Goal: Transaction & Acquisition: Download file/media

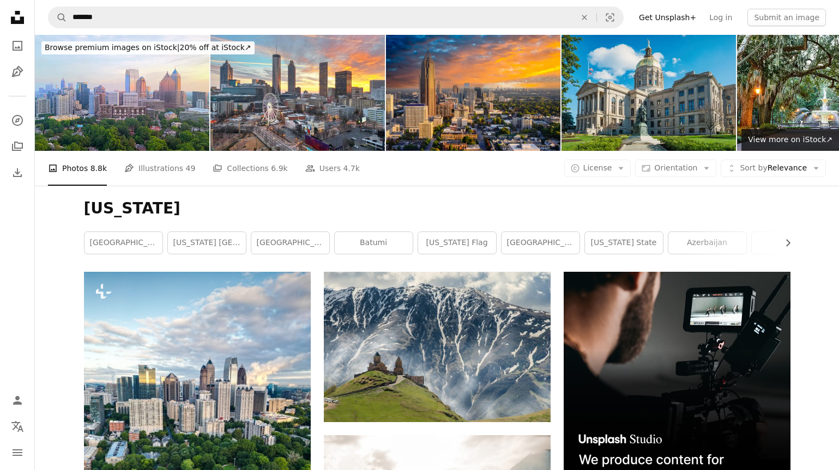
scroll to position [19211, 0]
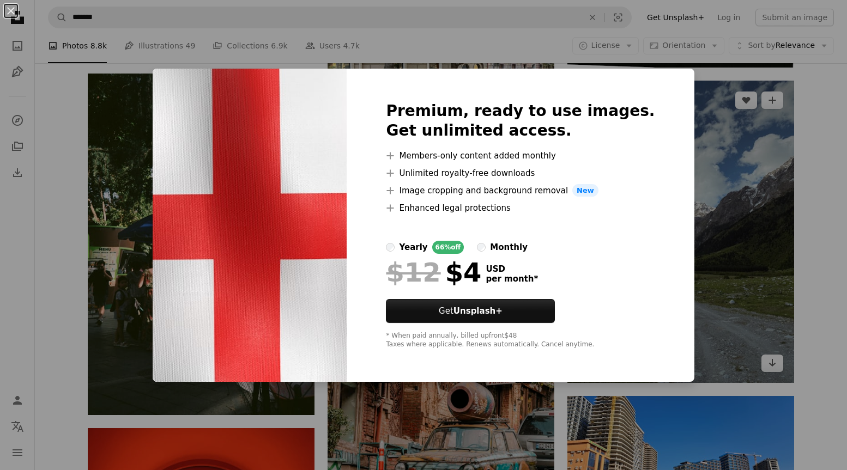
click at [688, 138] on div "An X shape Premium, ready to use images. Get unlimited access. A plus sign Memb…" at bounding box center [423, 235] width 847 height 470
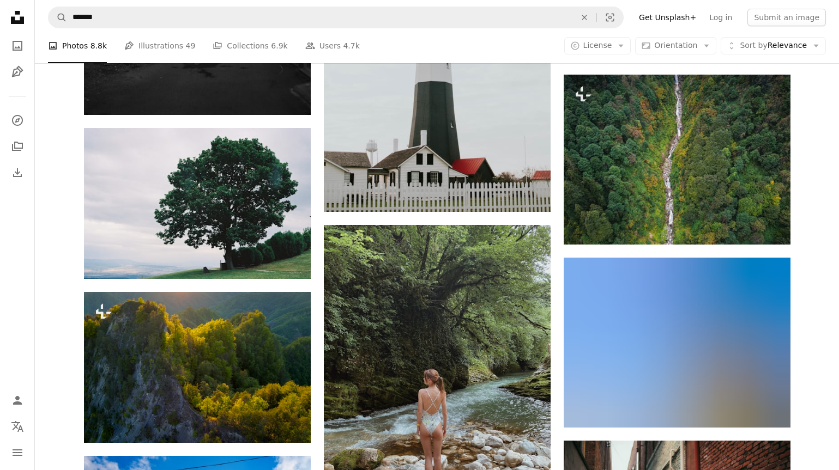
scroll to position [33059, 0]
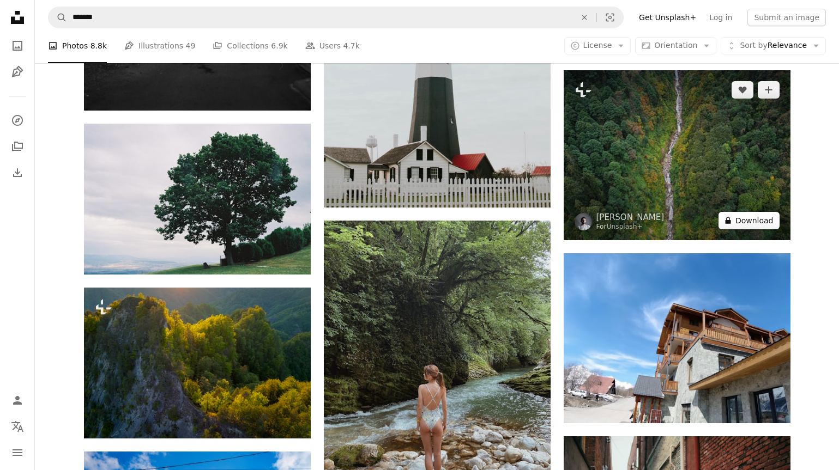
click at [759, 223] on button "A lock Download" at bounding box center [748, 220] width 61 height 17
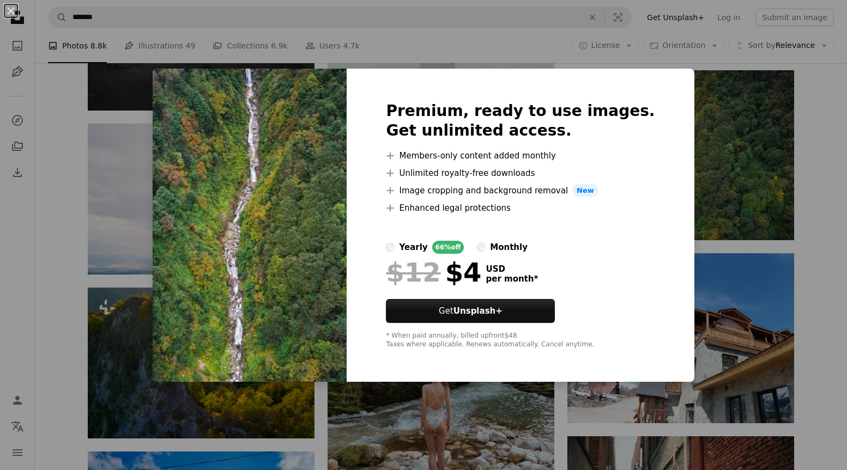
click at [679, 108] on div "An X shape Premium, ready to use images. Get unlimited access. A plus sign Memb…" at bounding box center [423, 235] width 847 height 470
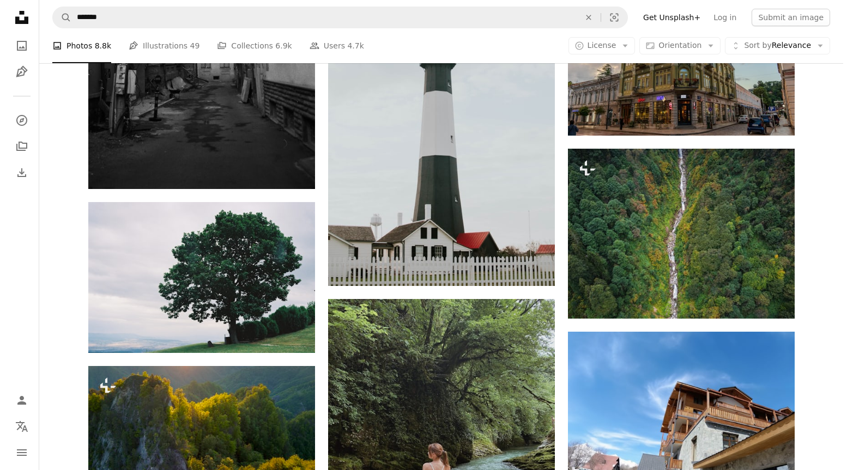
scroll to position [32979, 0]
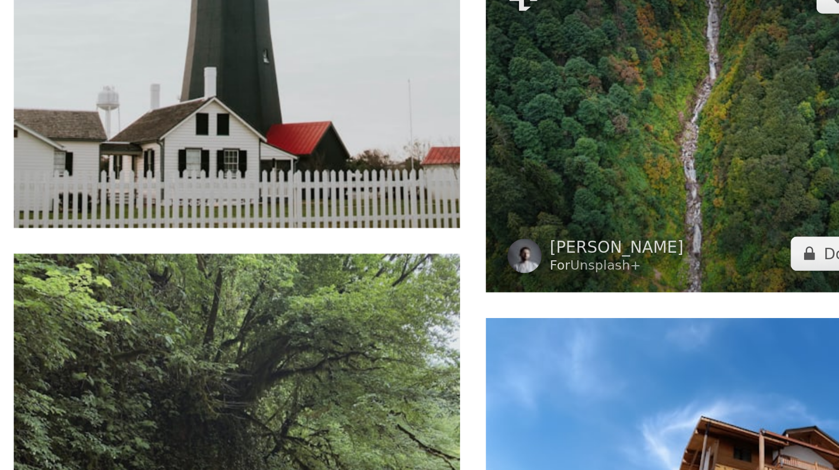
click at [621, 275] on img at bounding box center [677, 235] width 227 height 170
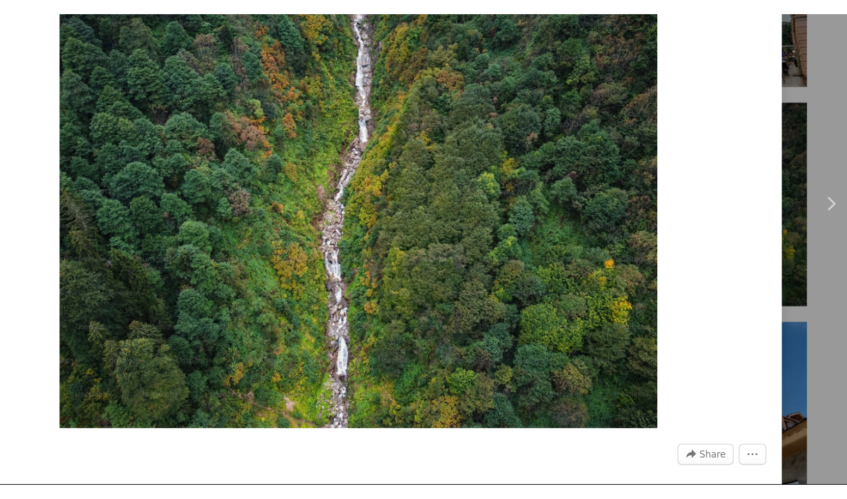
scroll to position [32978, 0]
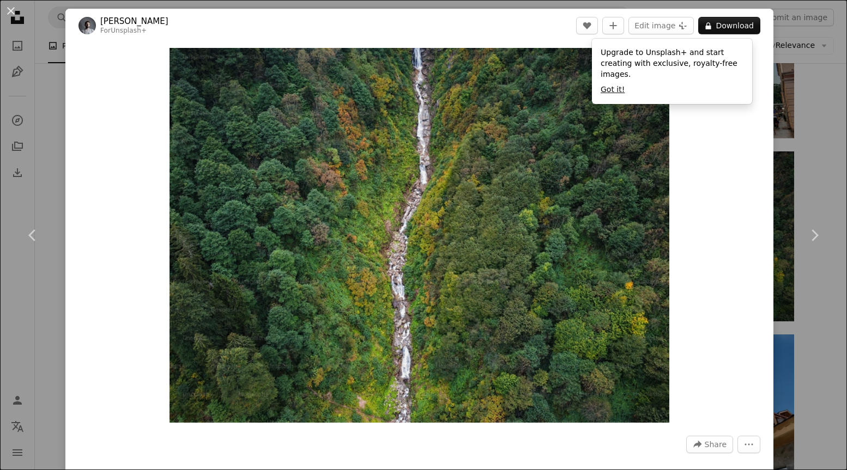
click at [609, 90] on button "Got it!" at bounding box center [613, 89] width 24 height 11
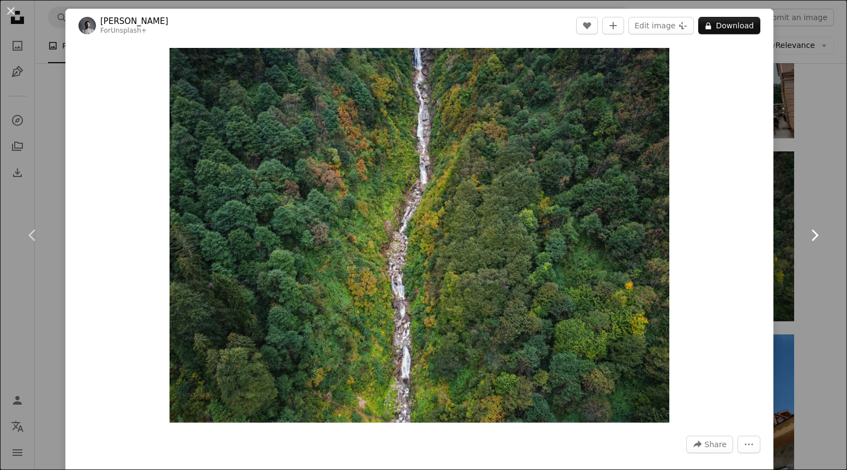
click at [823, 198] on link "Chevron right" at bounding box center [814, 235] width 65 height 105
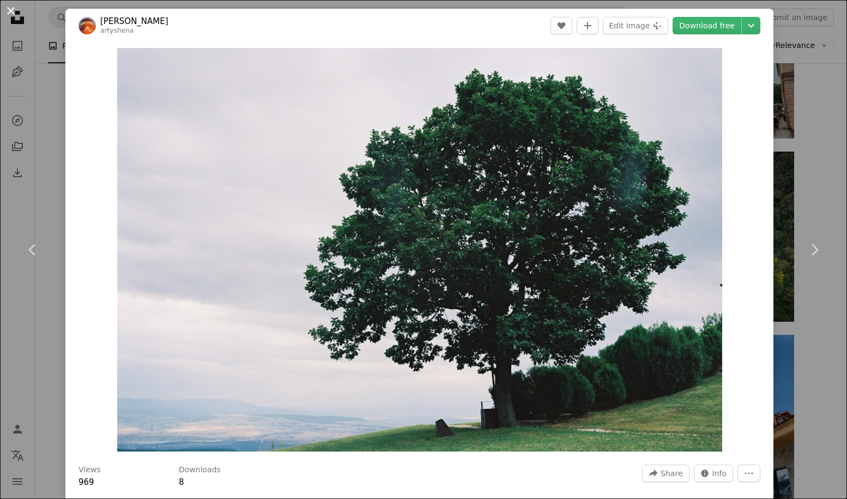
click at [12, 9] on button "An X shape" at bounding box center [10, 10] width 13 height 13
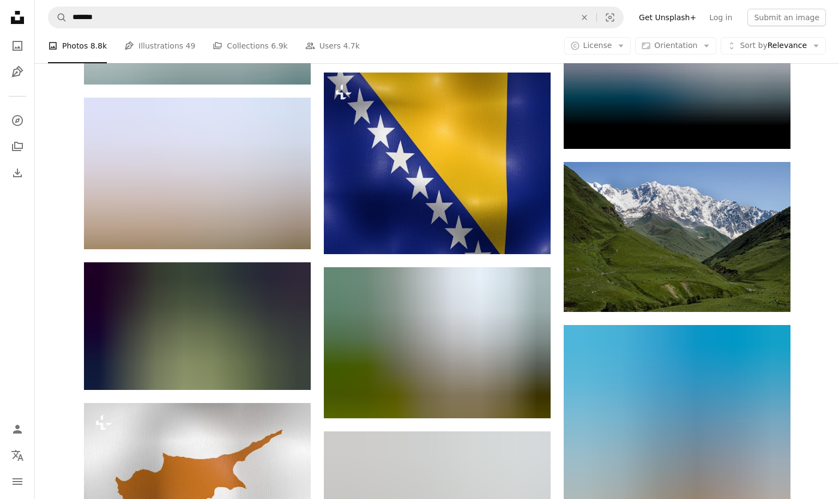
scroll to position [52042, 0]
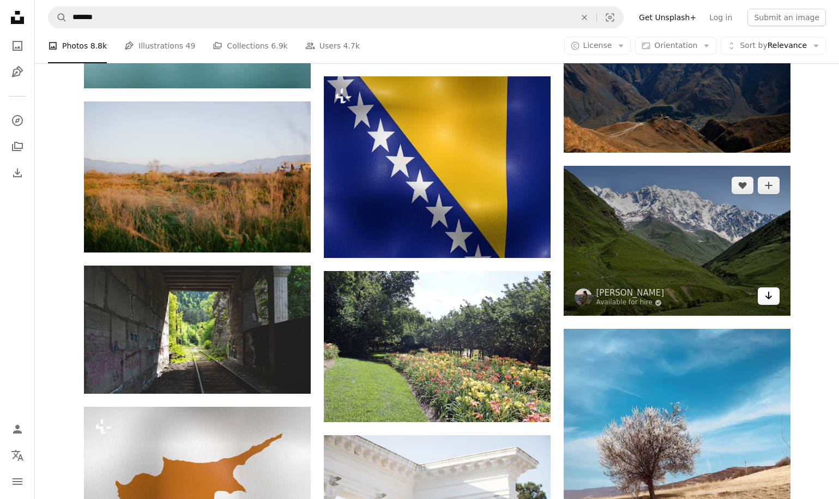
click at [772, 301] on icon "Arrow pointing down" at bounding box center [768, 295] width 9 height 13
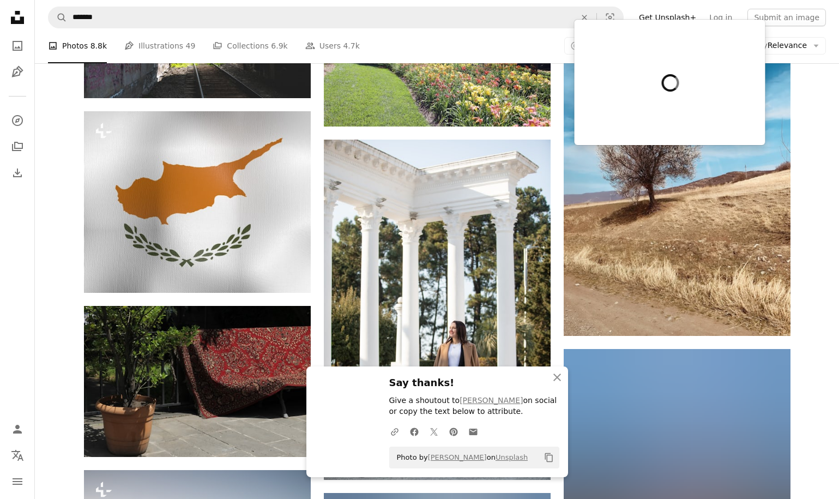
scroll to position [52349, 0]
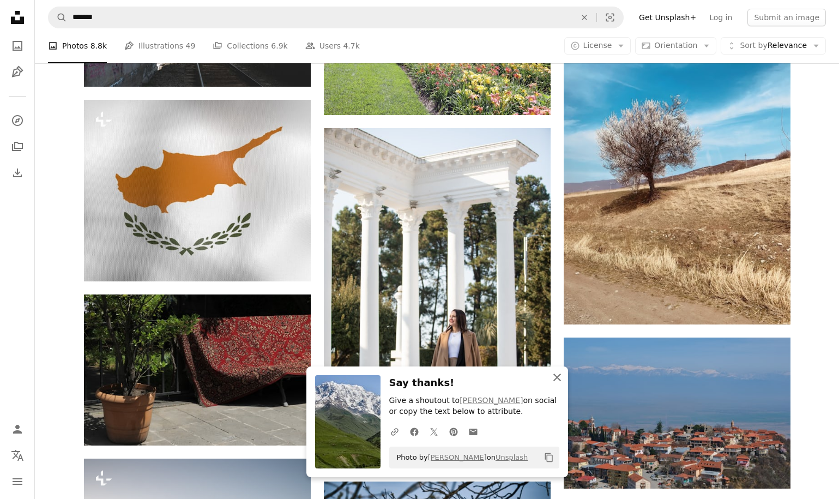
click at [558, 373] on icon "An X shape" at bounding box center [557, 377] width 13 height 13
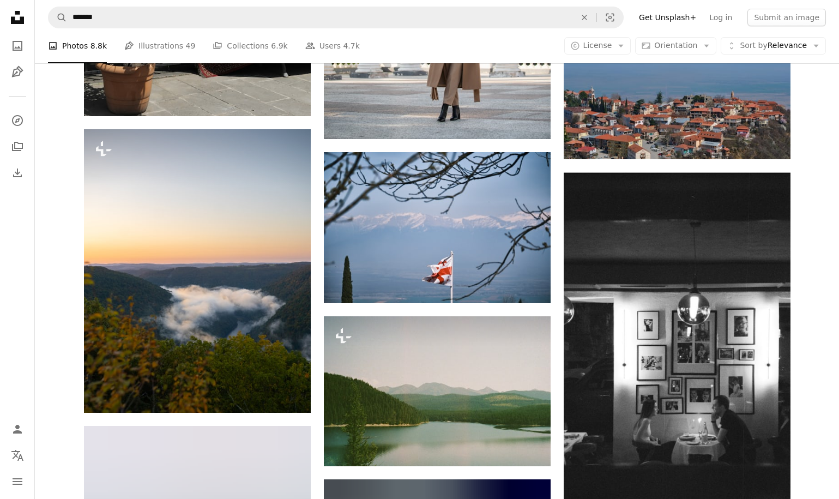
scroll to position [52678, 0]
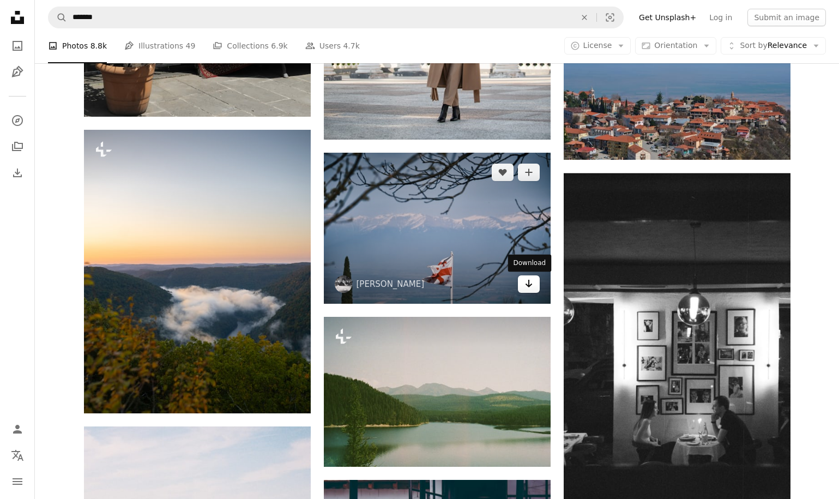
click at [526, 286] on icon "Download" at bounding box center [528, 284] width 7 height 8
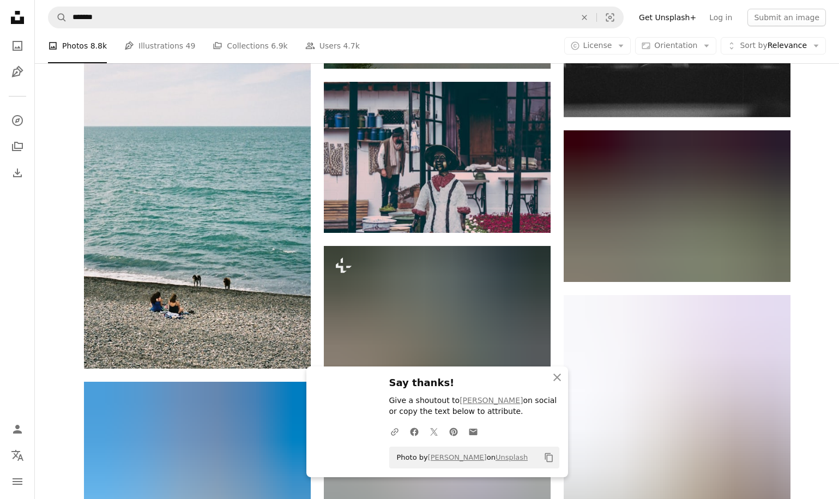
scroll to position [53083, 0]
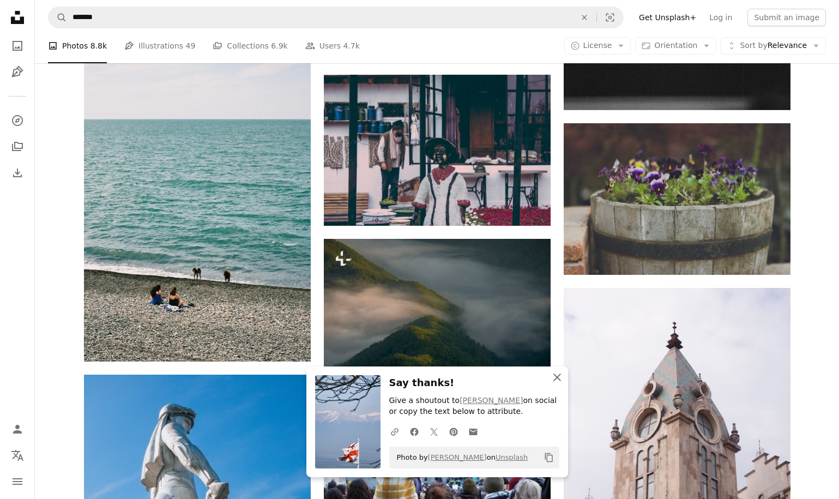
click at [559, 377] on icon "An X shape" at bounding box center [557, 377] width 13 height 13
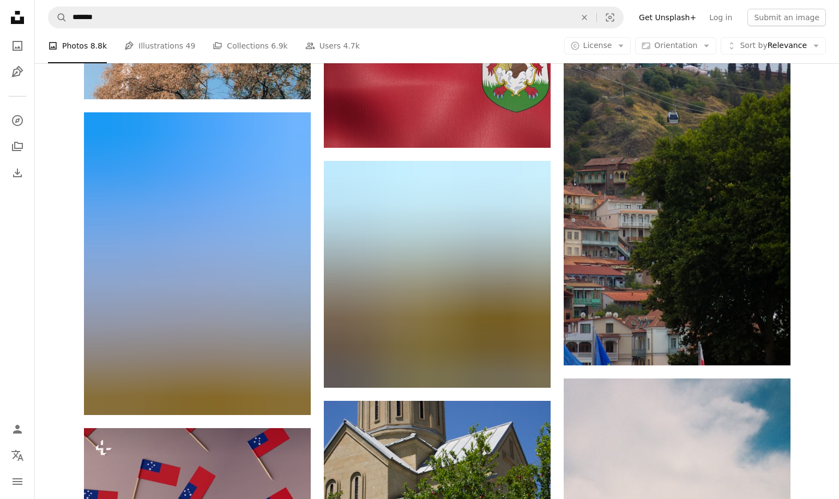
scroll to position [53662, 0]
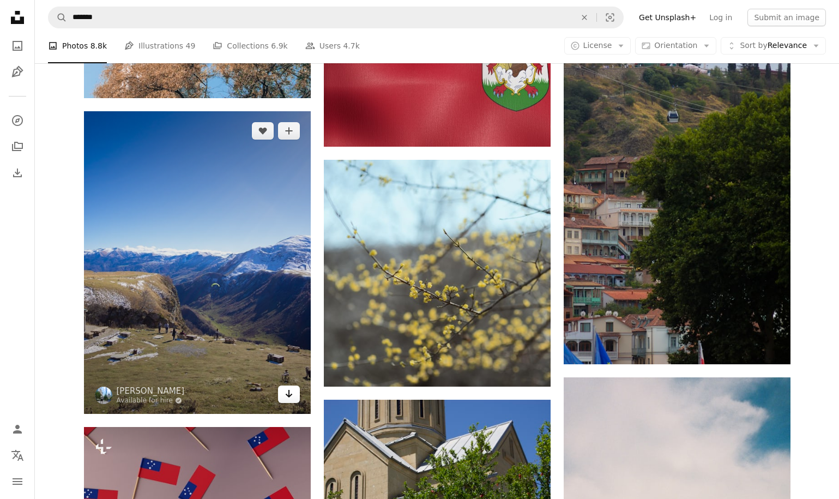
click at [294, 397] on link "Arrow pointing down" at bounding box center [289, 393] width 22 height 17
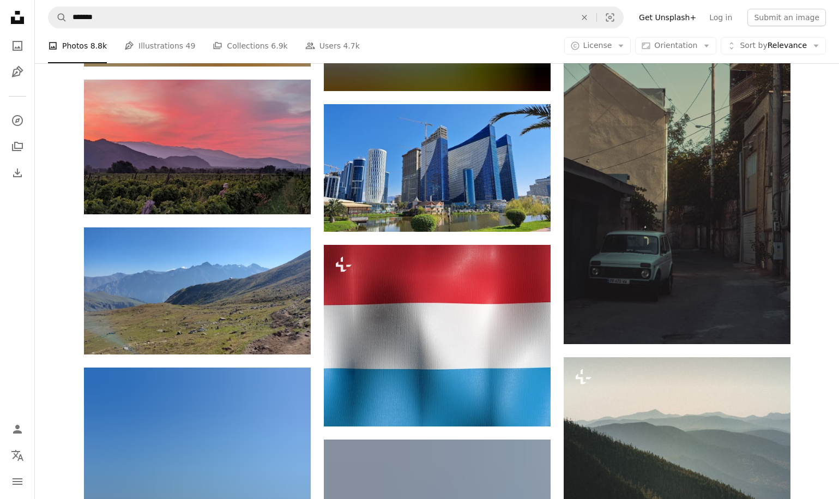
scroll to position [57683, 0]
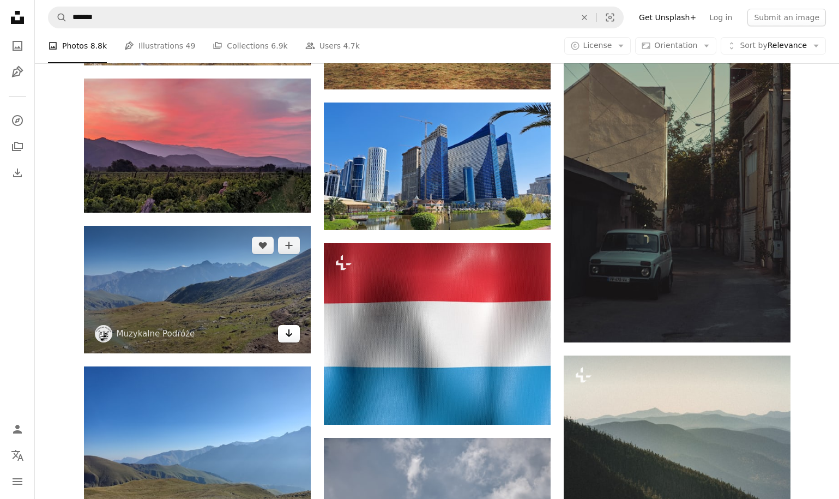
click at [289, 340] on icon "Arrow pointing down" at bounding box center [289, 333] width 9 height 13
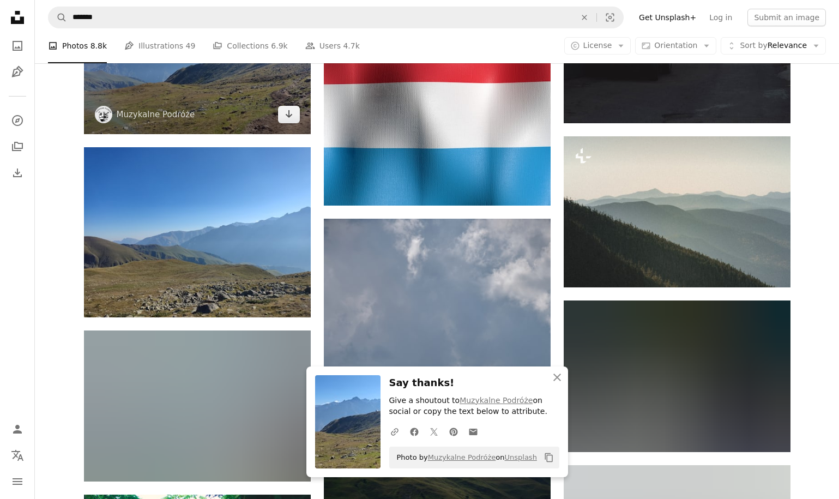
scroll to position [57903, 0]
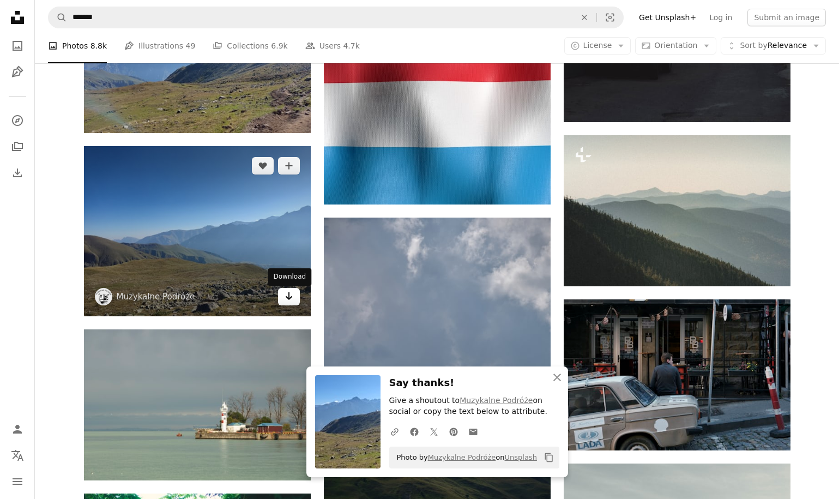
click at [283, 297] on link "Arrow pointing down" at bounding box center [289, 296] width 22 height 17
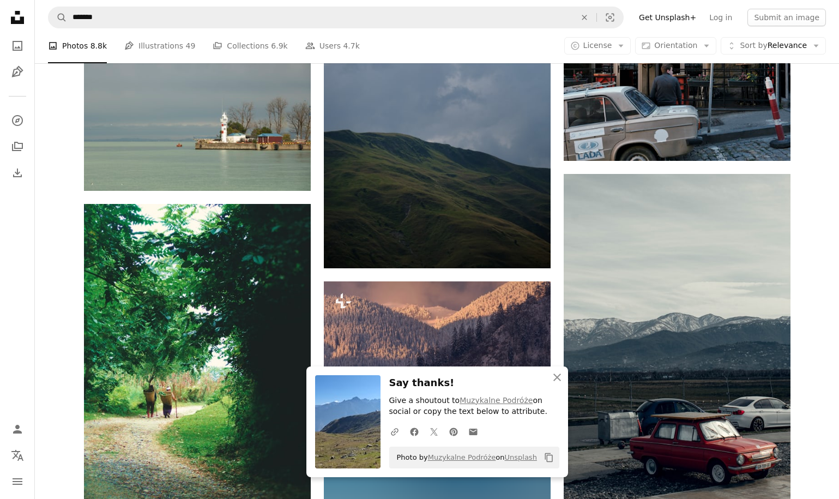
scroll to position [58194, 0]
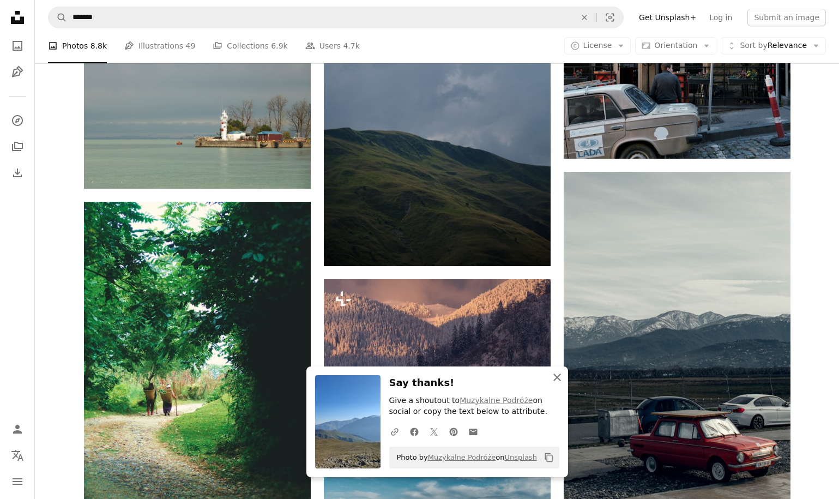
click at [553, 374] on icon "An X shape" at bounding box center [557, 377] width 13 height 13
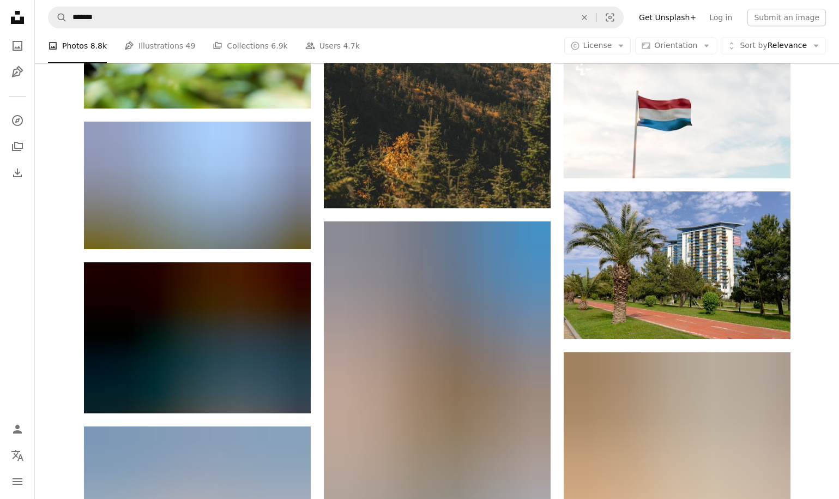
scroll to position [62059, 0]
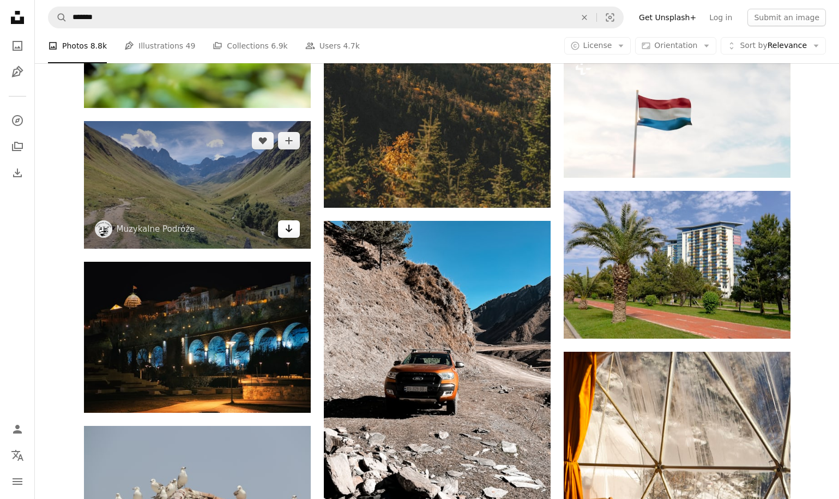
click at [292, 231] on icon "Arrow pointing down" at bounding box center [289, 228] width 9 height 13
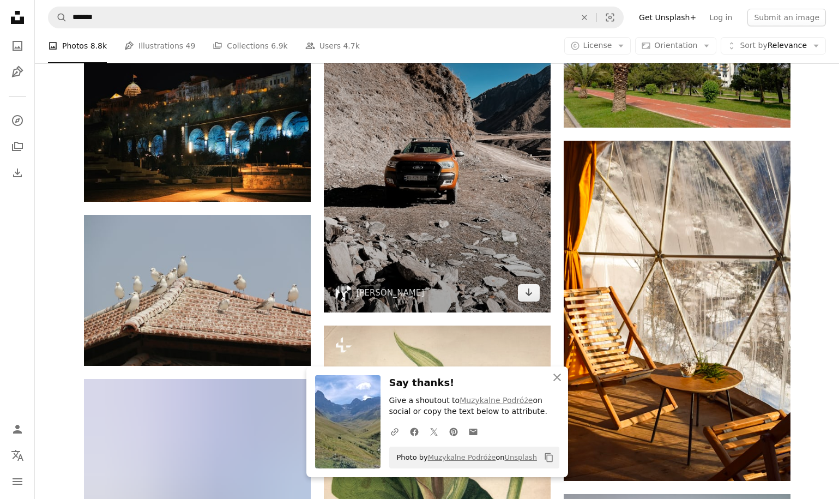
scroll to position [62272, 0]
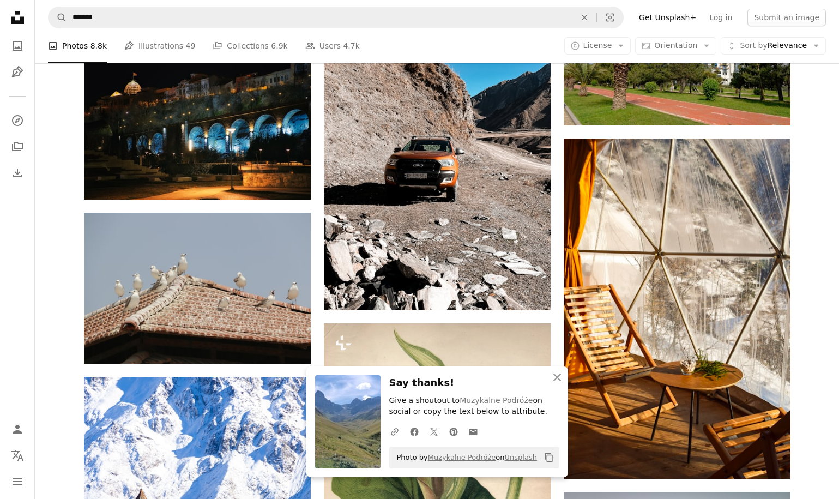
click at [559, 382] on icon "An X shape" at bounding box center [557, 377] width 13 height 13
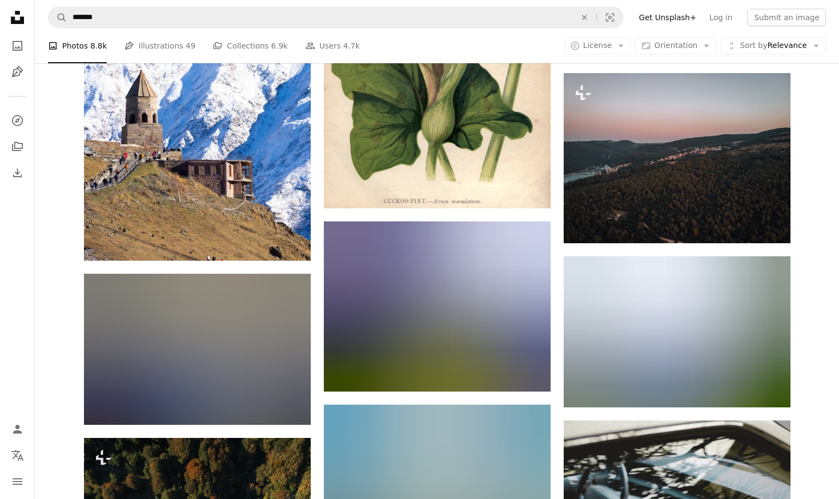
scroll to position [62788, 0]
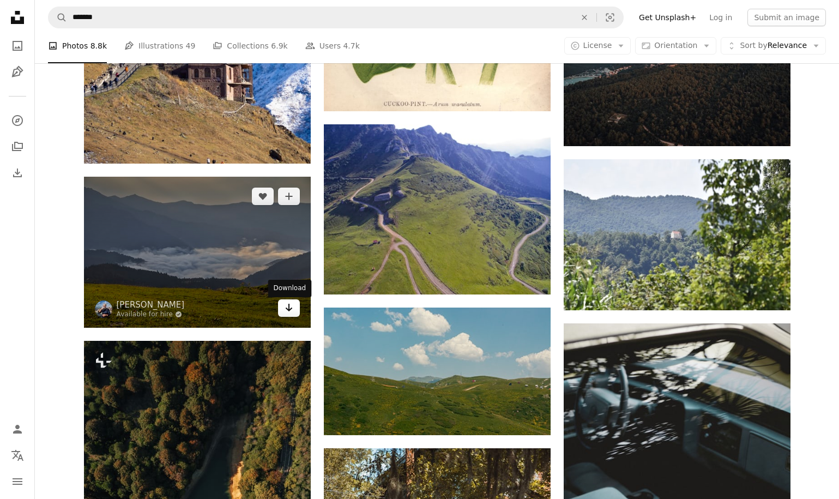
click at [287, 317] on link "Arrow pointing down" at bounding box center [289, 307] width 22 height 17
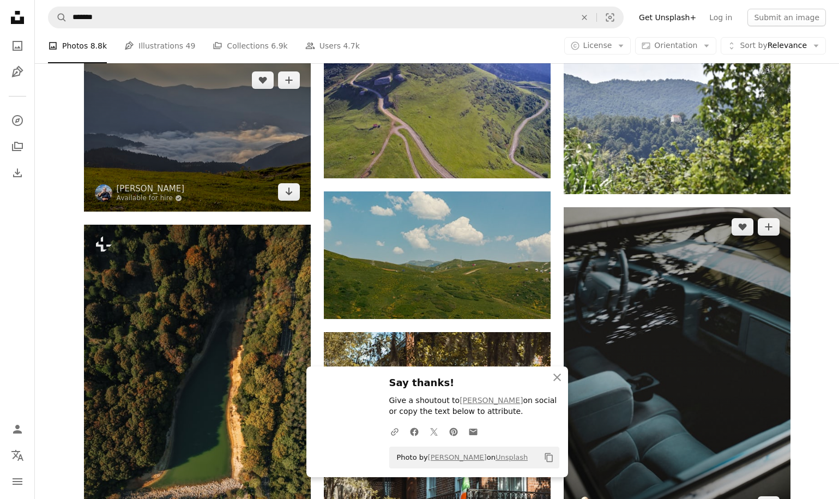
scroll to position [62914, 0]
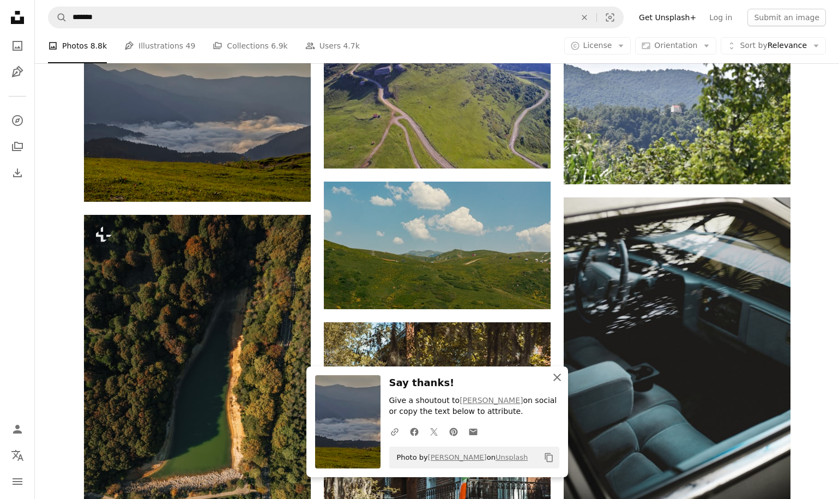
click at [553, 378] on icon "An X shape" at bounding box center [557, 377] width 13 height 13
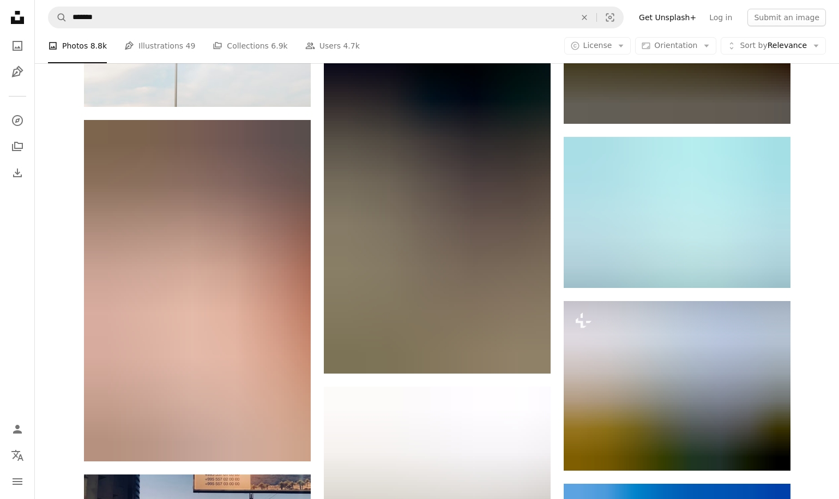
scroll to position [73805, 0]
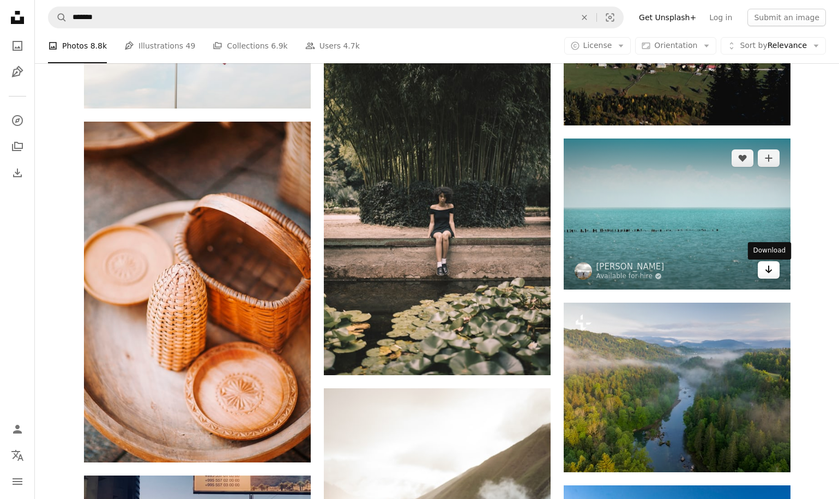
click at [773, 268] on link "Arrow pointing down" at bounding box center [769, 269] width 22 height 17
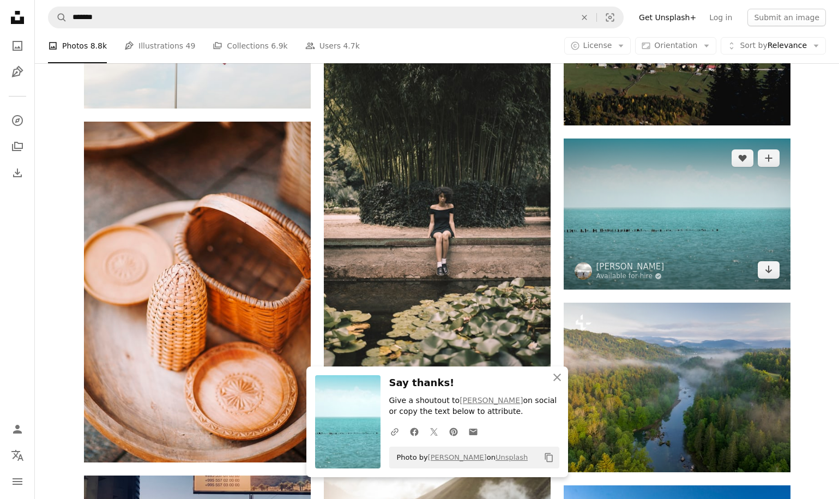
scroll to position [74001, 0]
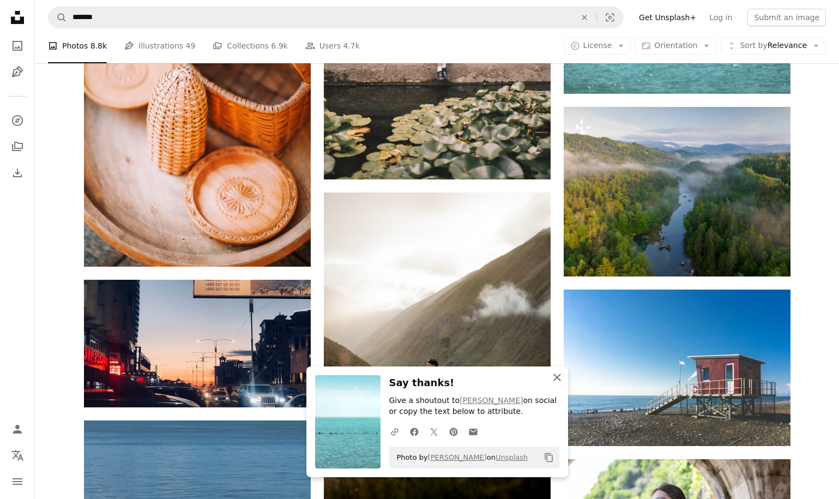
click at [556, 380] on icon "An X shape" at bounding box center [557, 377] width 13 height 13
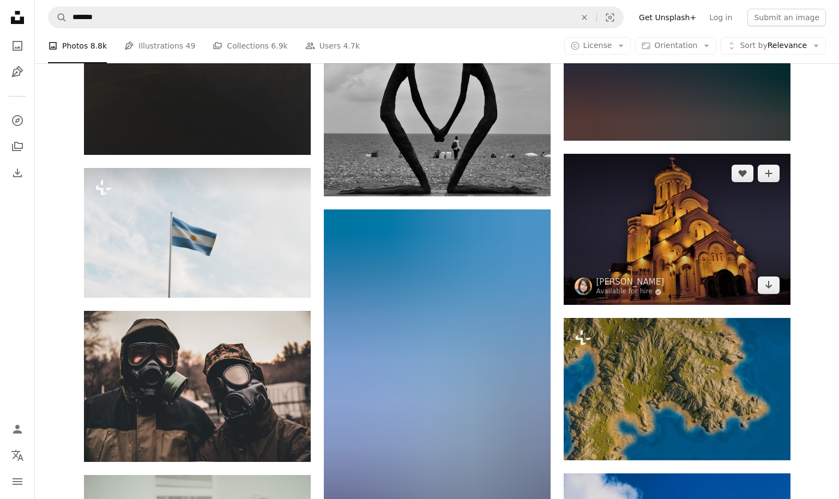
scroll to position [79609, 0]
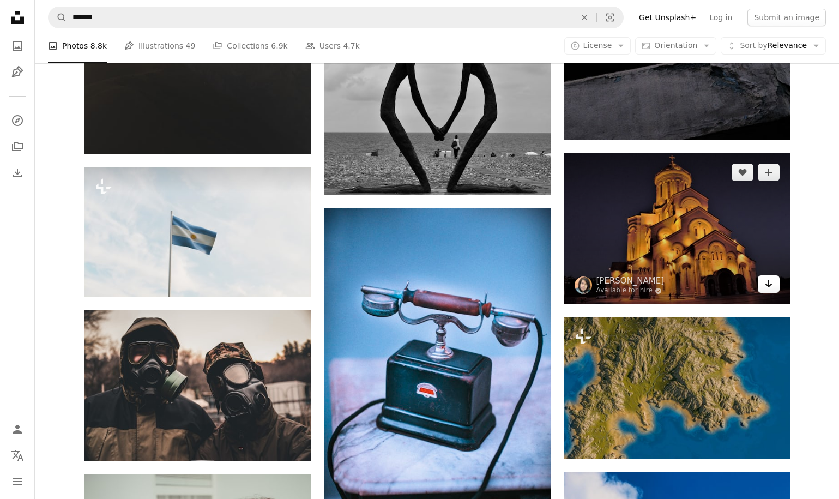
click at [772, 293] on link "Arrow pointing down" at bounding box center [769, 283] width 22 height 17
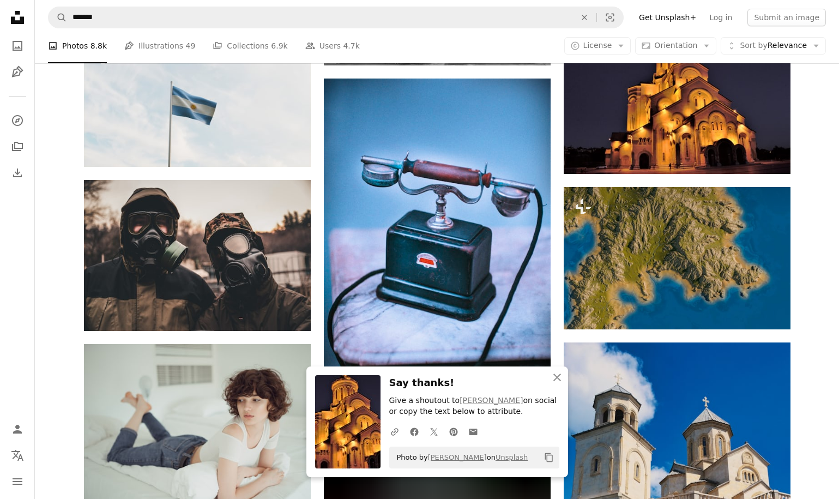
scroll to position [79738, 0]
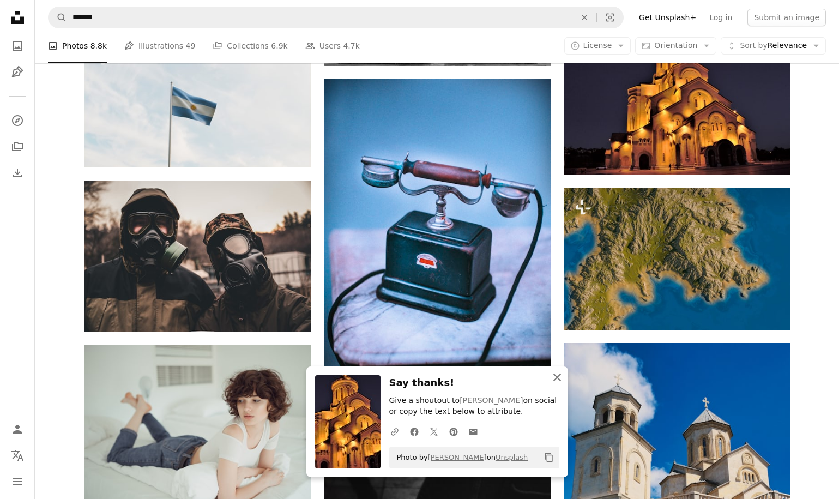
click at [555, 376] on icon "button" at bounding box center [557, 377] width 8 height 8
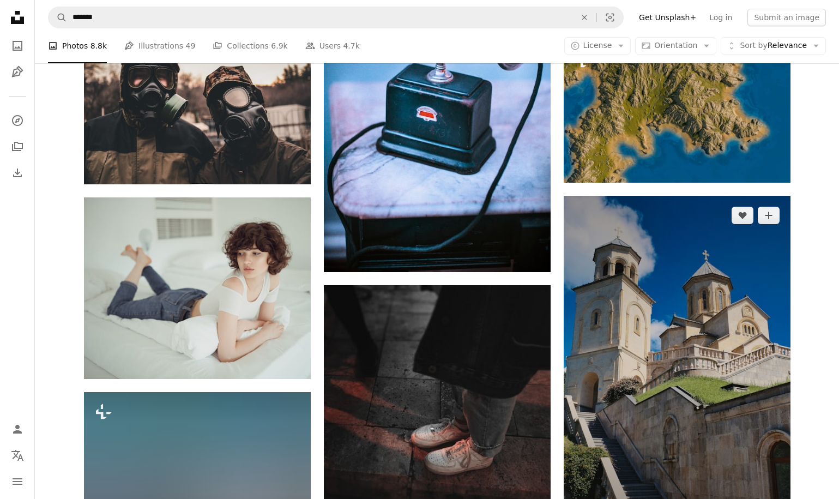
scroll to position [79887, 0]
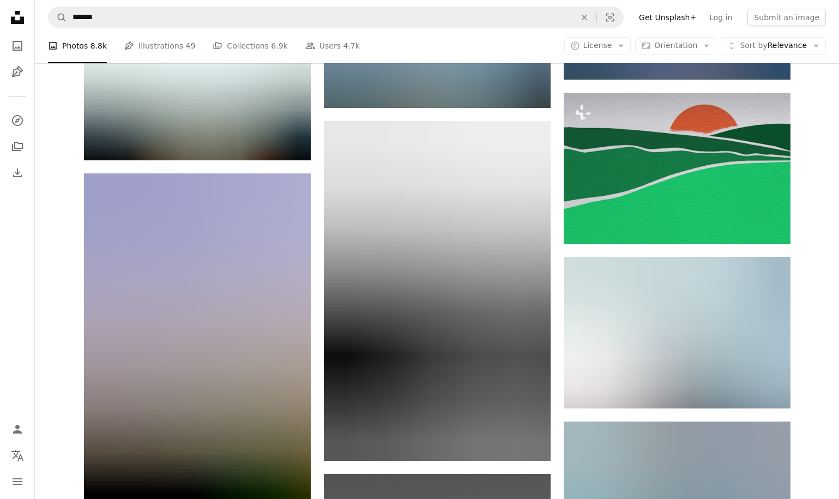
scroll to position [91020, 0]
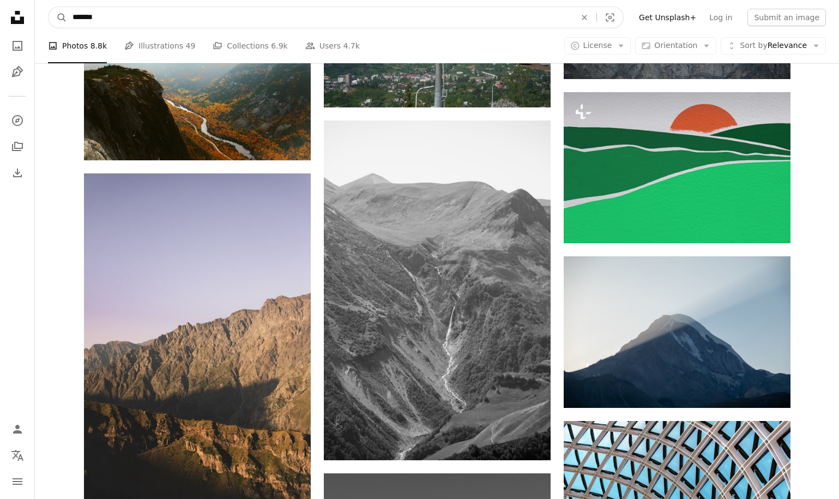
click at [150, 9] on input "*******" at bounding box center [319, 17] width 505 height 21
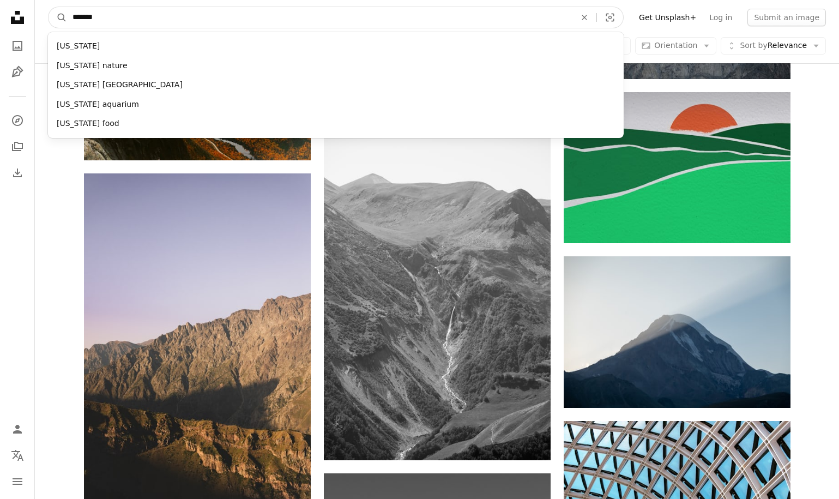
click at [155, 21] on input "*******" at bounding box center [319, 17] width 505 height 21
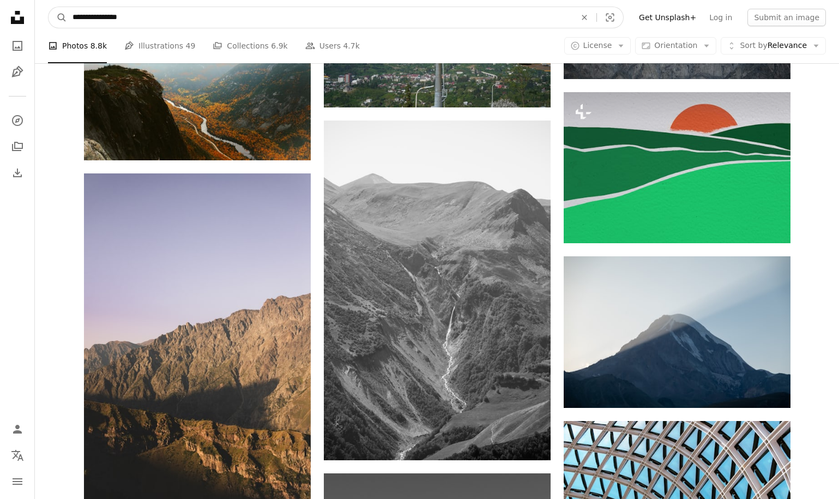
type input "**********"
click button "A magnifying glass" at bounding box center [58, 17] width 19 height 21
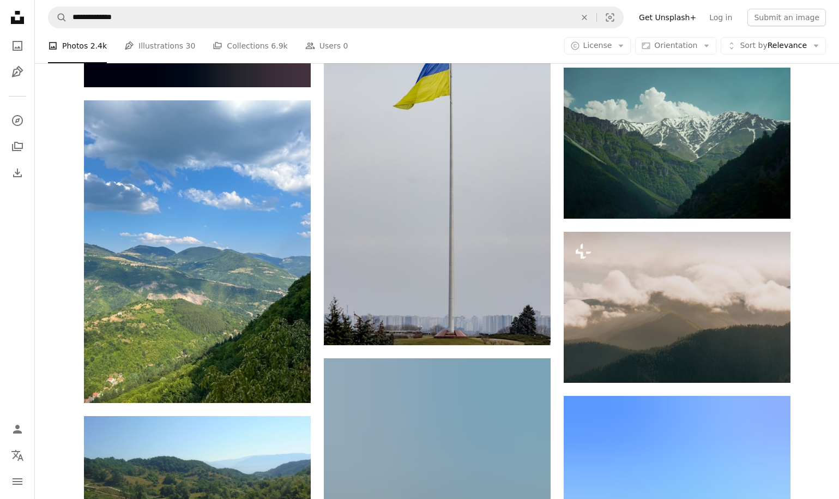
scroll to position [17236, 0]
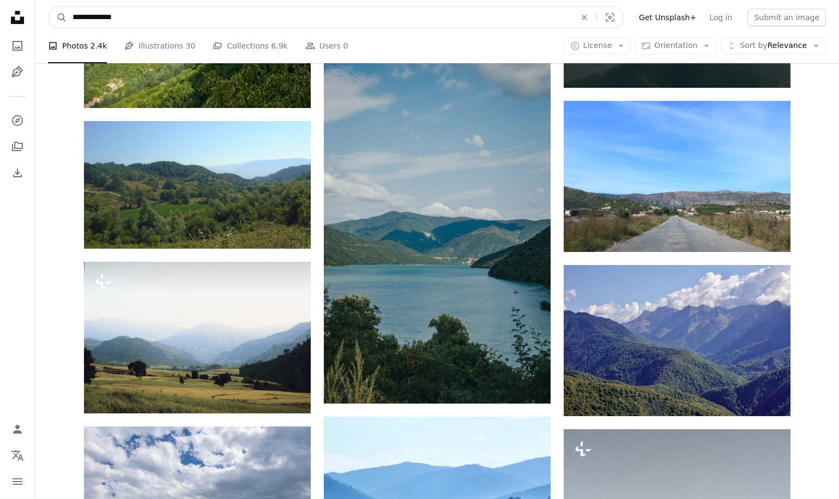
drag, startPoint x: 136, startPoint y: 16, endPoint x: 102, endPoint y: 22, distance: 33.8
click at [102, 22] on input "**********" at bounding box center [319, 17] width 505 height 21
type input "**********"
click button "A magnifying glass" at bounding box center [58, 17] width 19 height 21
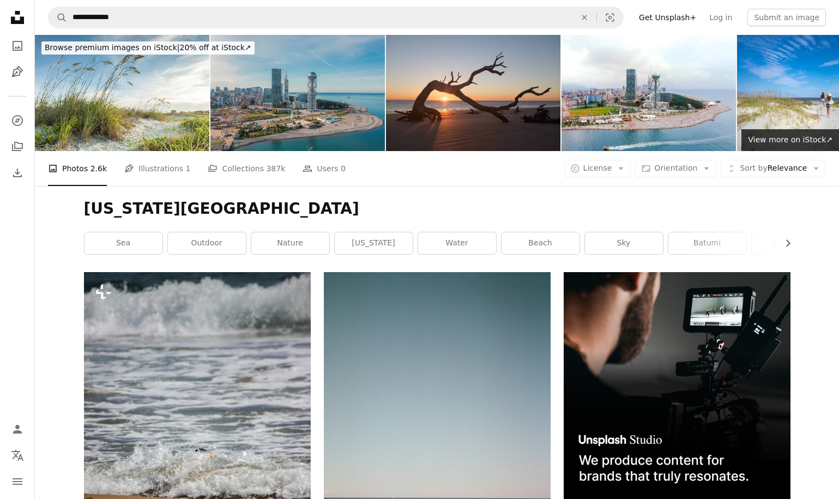
click at [319, 103] on img at bounding box center [297, 93] width 174 height 116
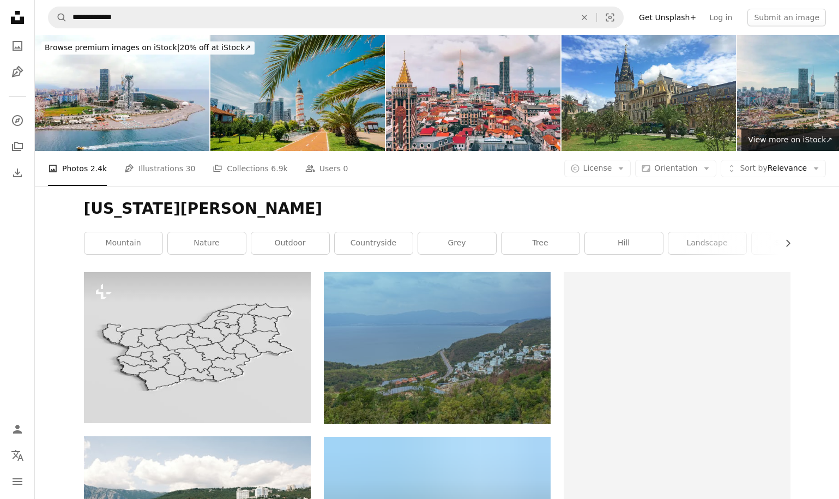
scroll to position [17236, 0]
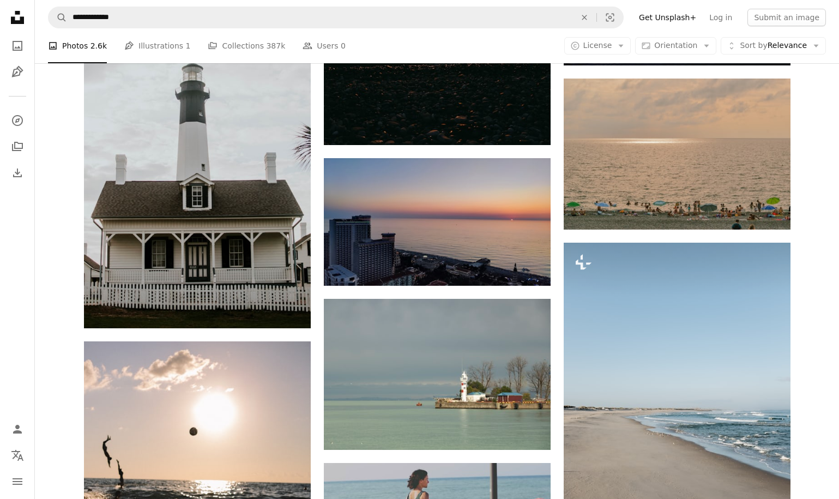
scroll to position [824, 0]
